Goal: Task Accomplishment & Management: Use online tool/utility

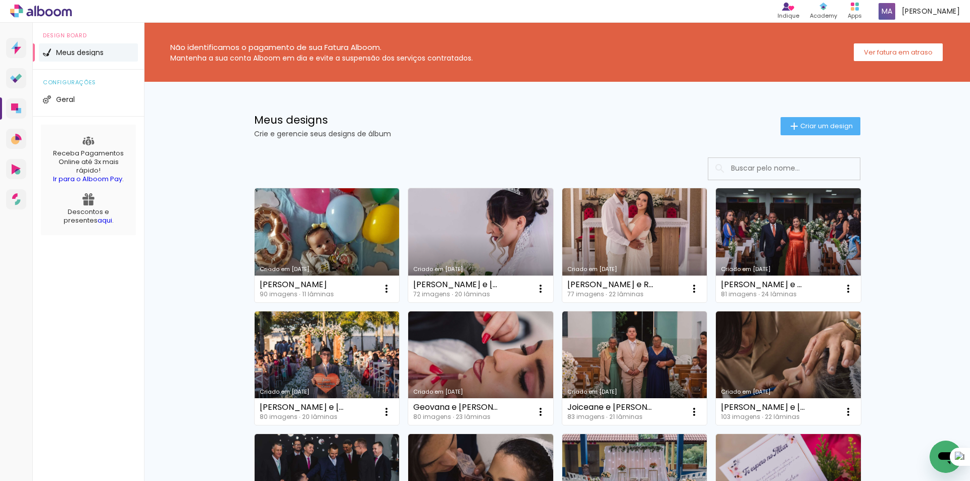
click at [662, 239] on link "Criado em [DATE]" at bounding box center [634, 245] width 145 height 114
